Goal: Task Accomplishment & Management: Use online tool/utility

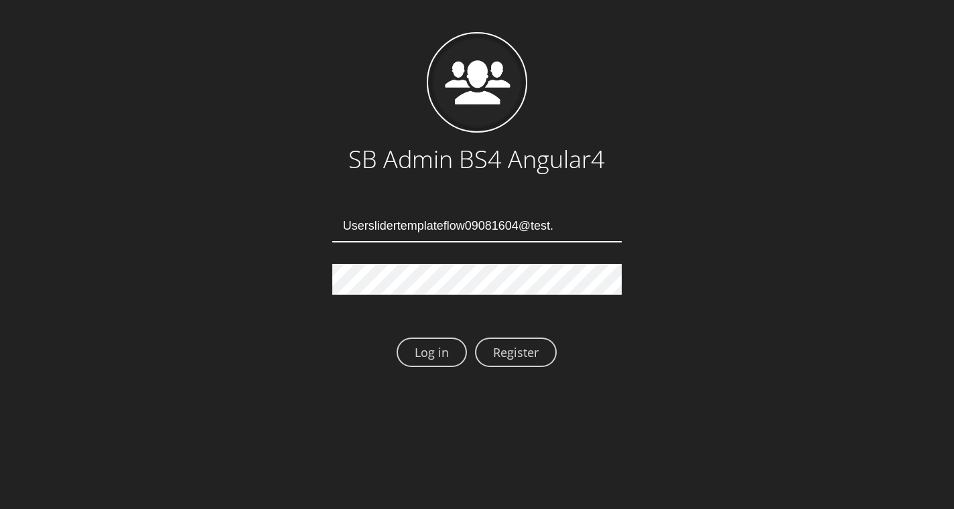
type input "Userslidertemplateflow09081604@test.qa"
type input "Userslidertemplateflow09081608@test.qa"
